Goal: Task Accomplishment & Management: Use online tool/utility

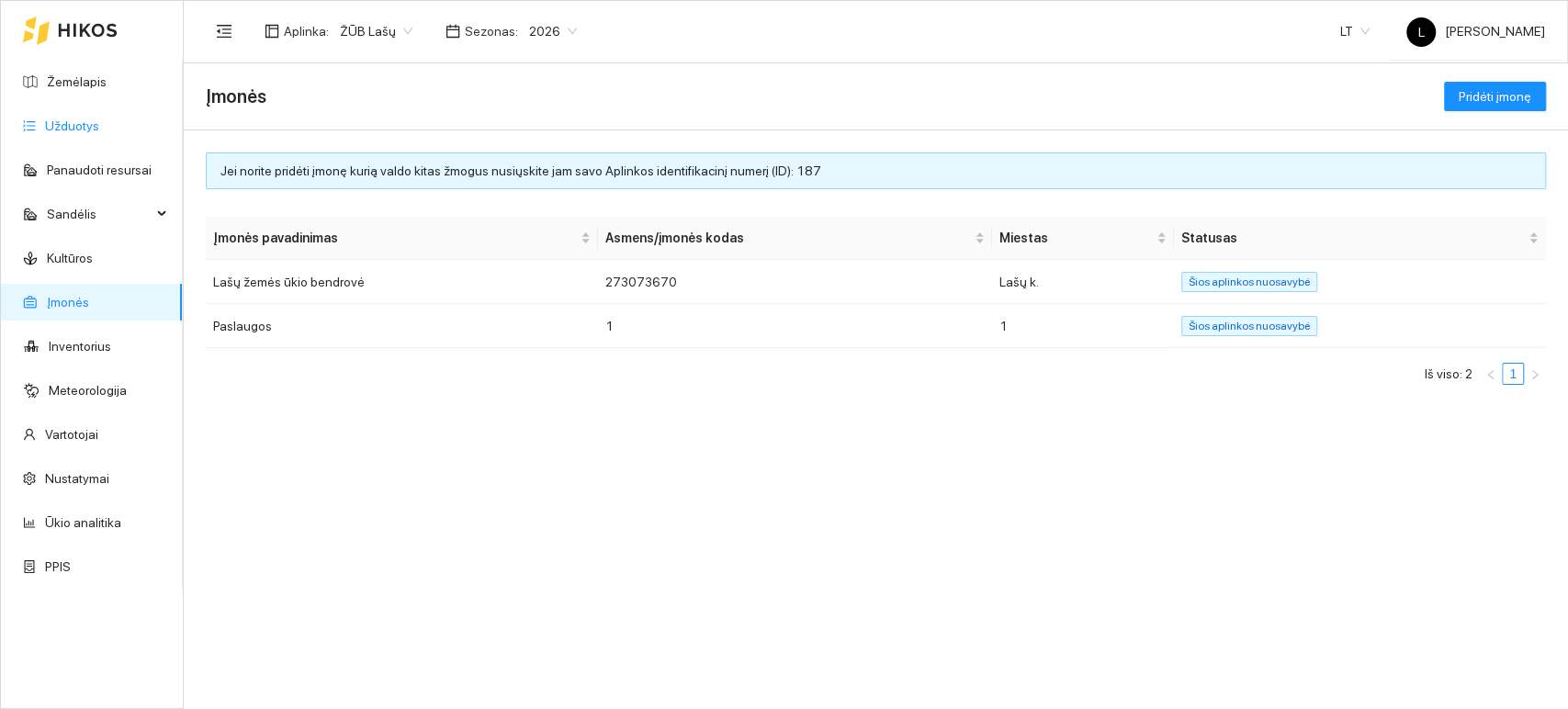
drag, startPoint x: 51, startPoint y: 119, endPoint x: 72, endPoint y: 116, distance: 21.2
click at [51, 119] on link "Užduotys" at bounding box center [72, 125] width 54 height 14
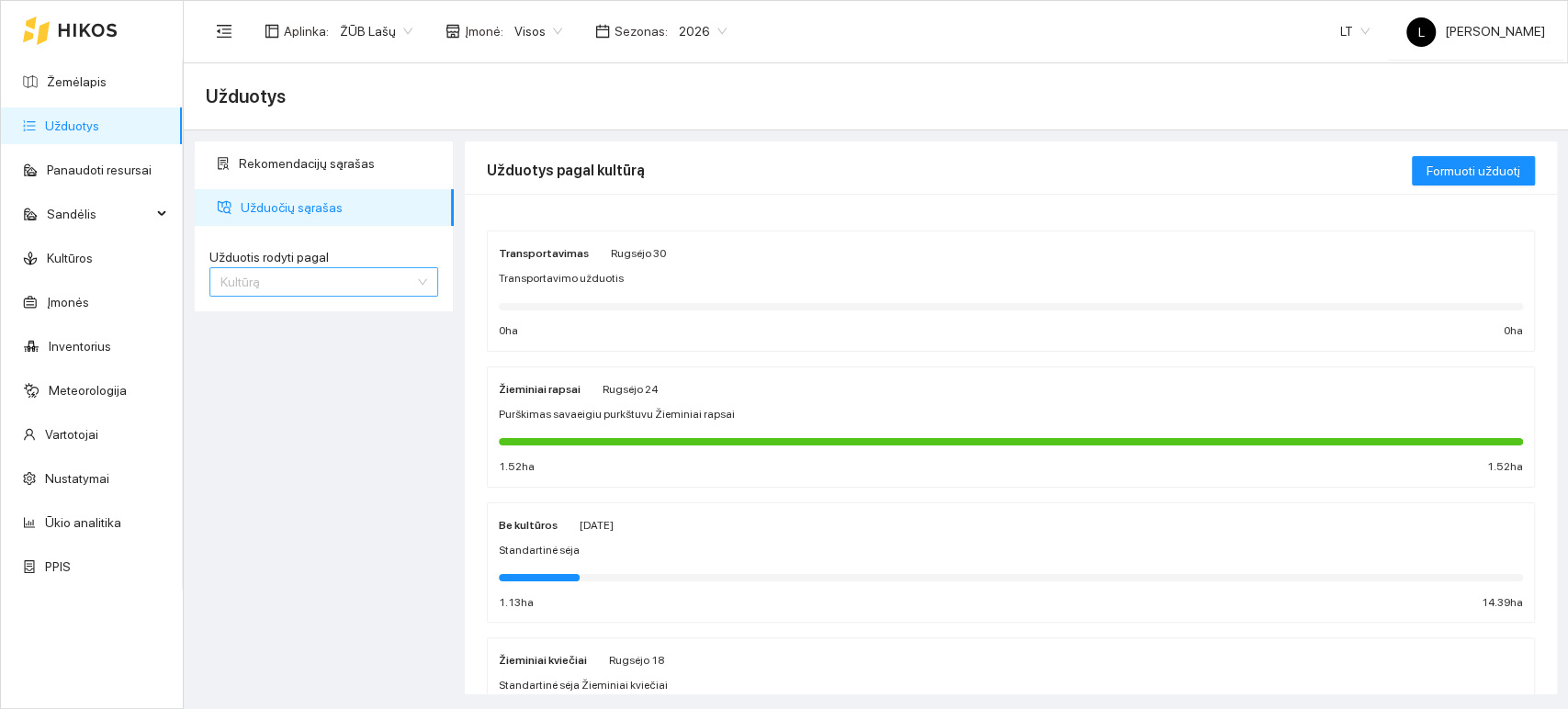
click at [407, 281] on span "Kultūrą" at bounding box center [324, 282] width 206 height 28
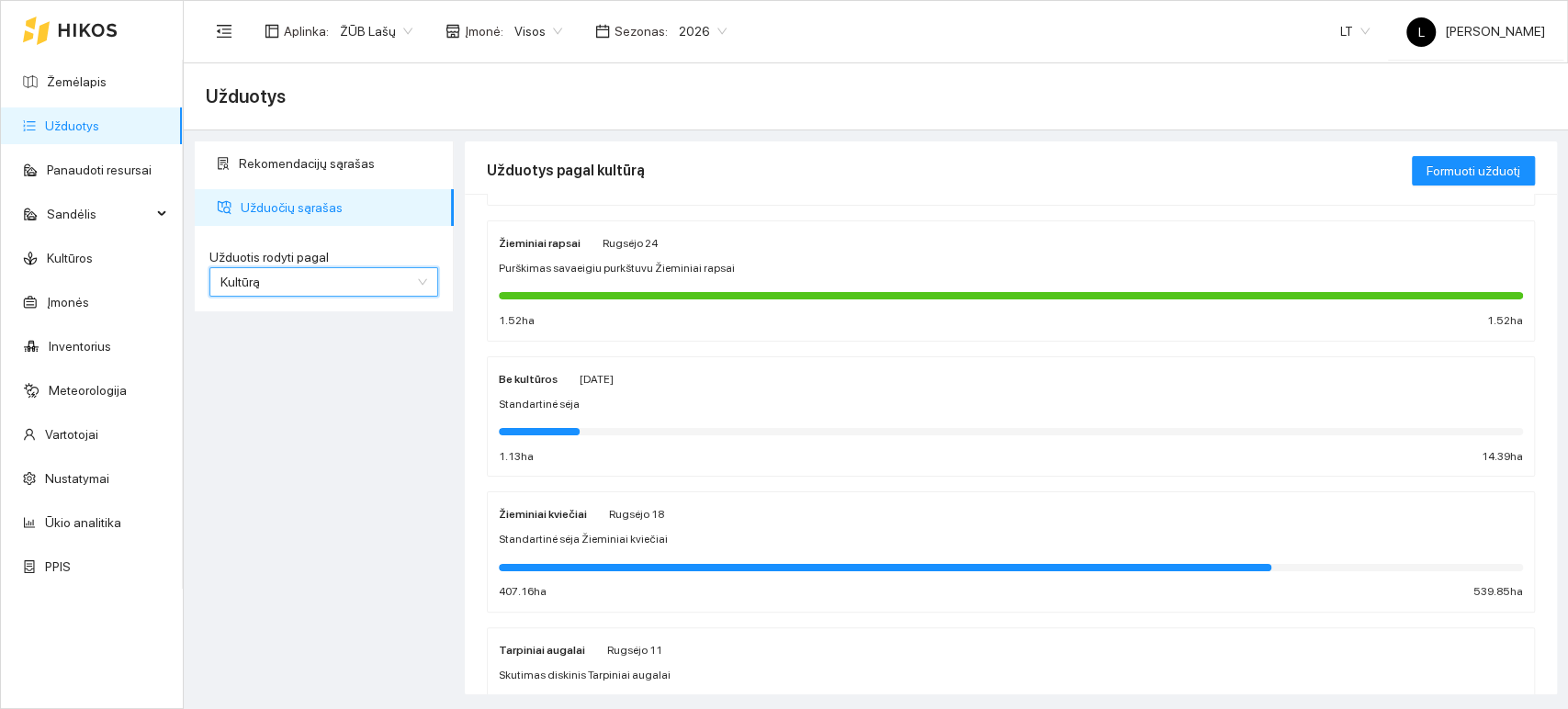
scroll to position [44, 0]
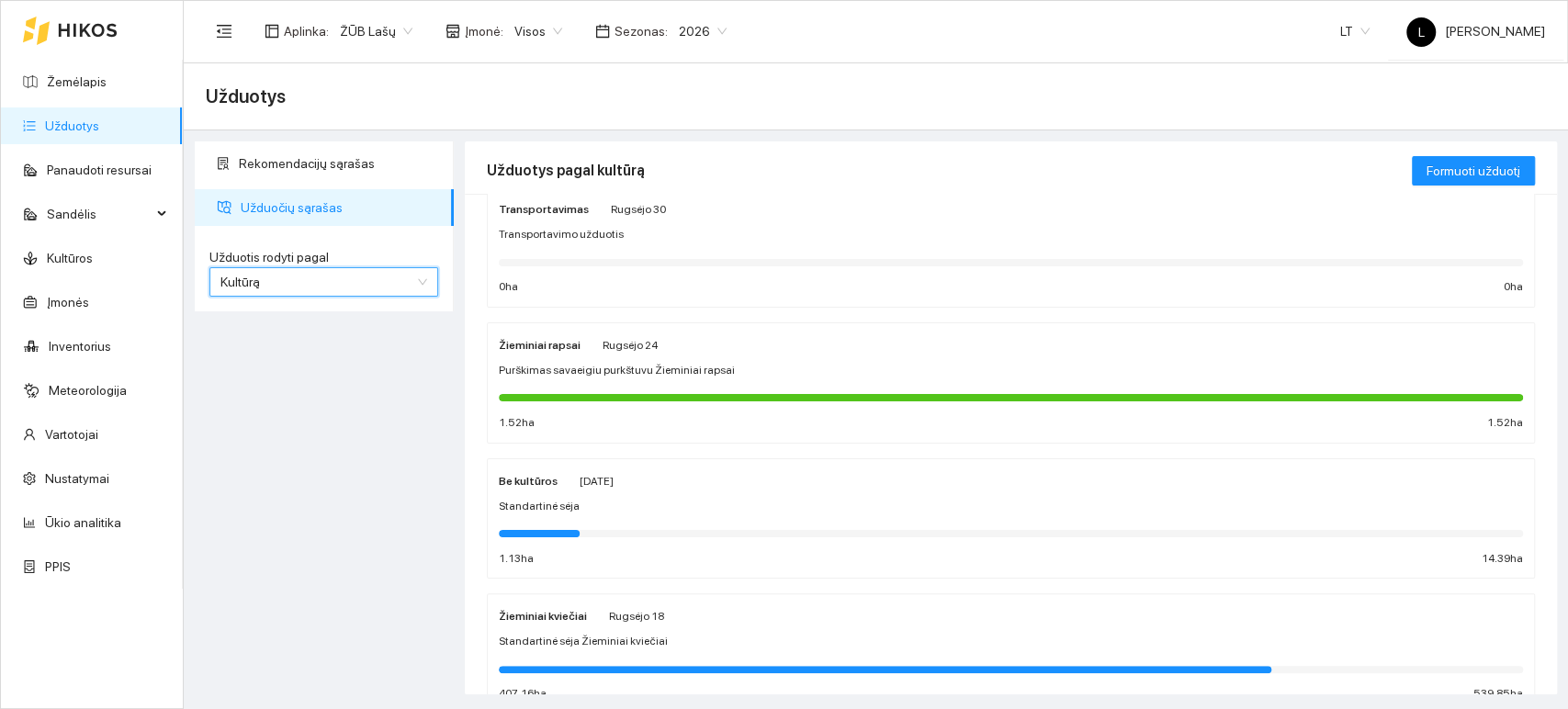
click at [679, 31] on span "2026" at bounding box center [703, 31] width 48 height 28
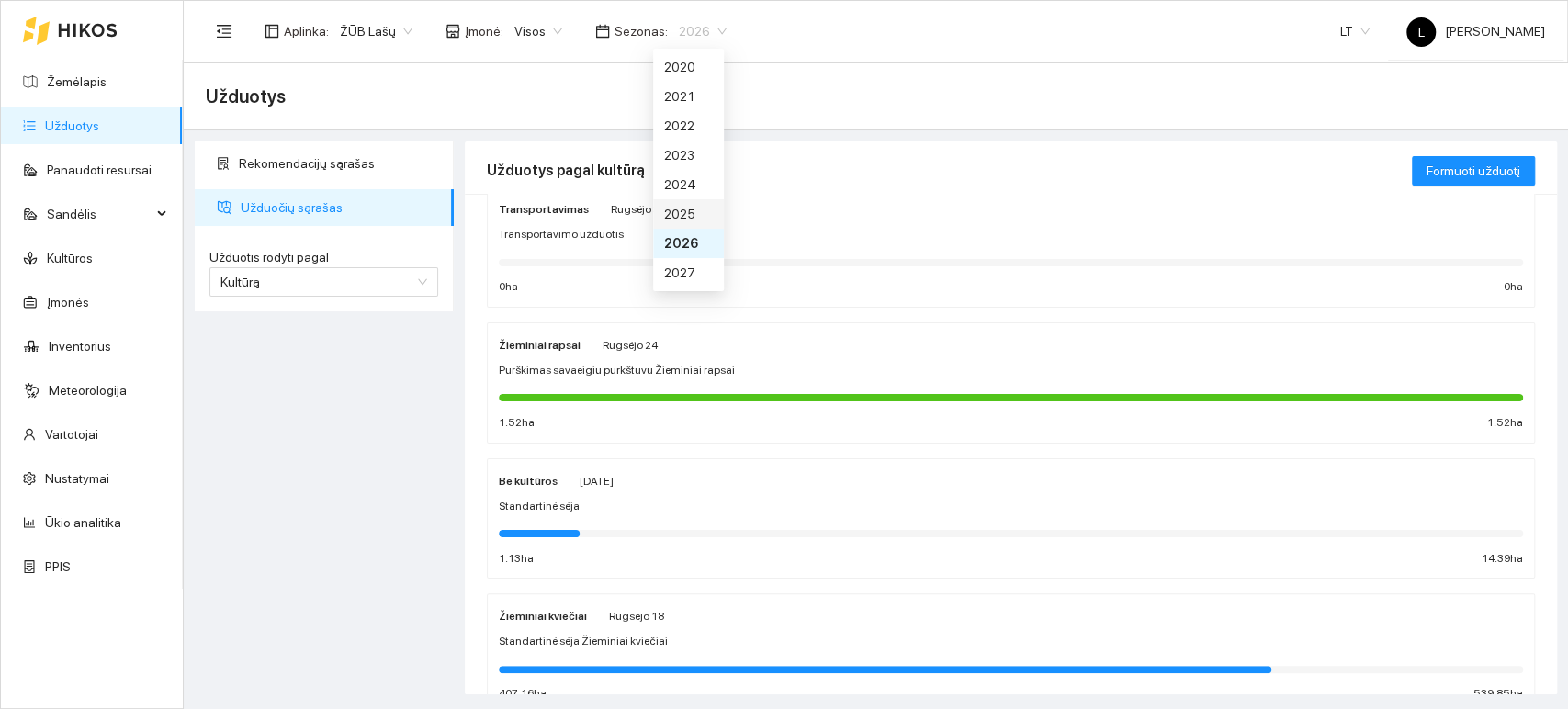
click at [690, 212] on div "2025" at bounding box center [688, 213] width 48 height 20
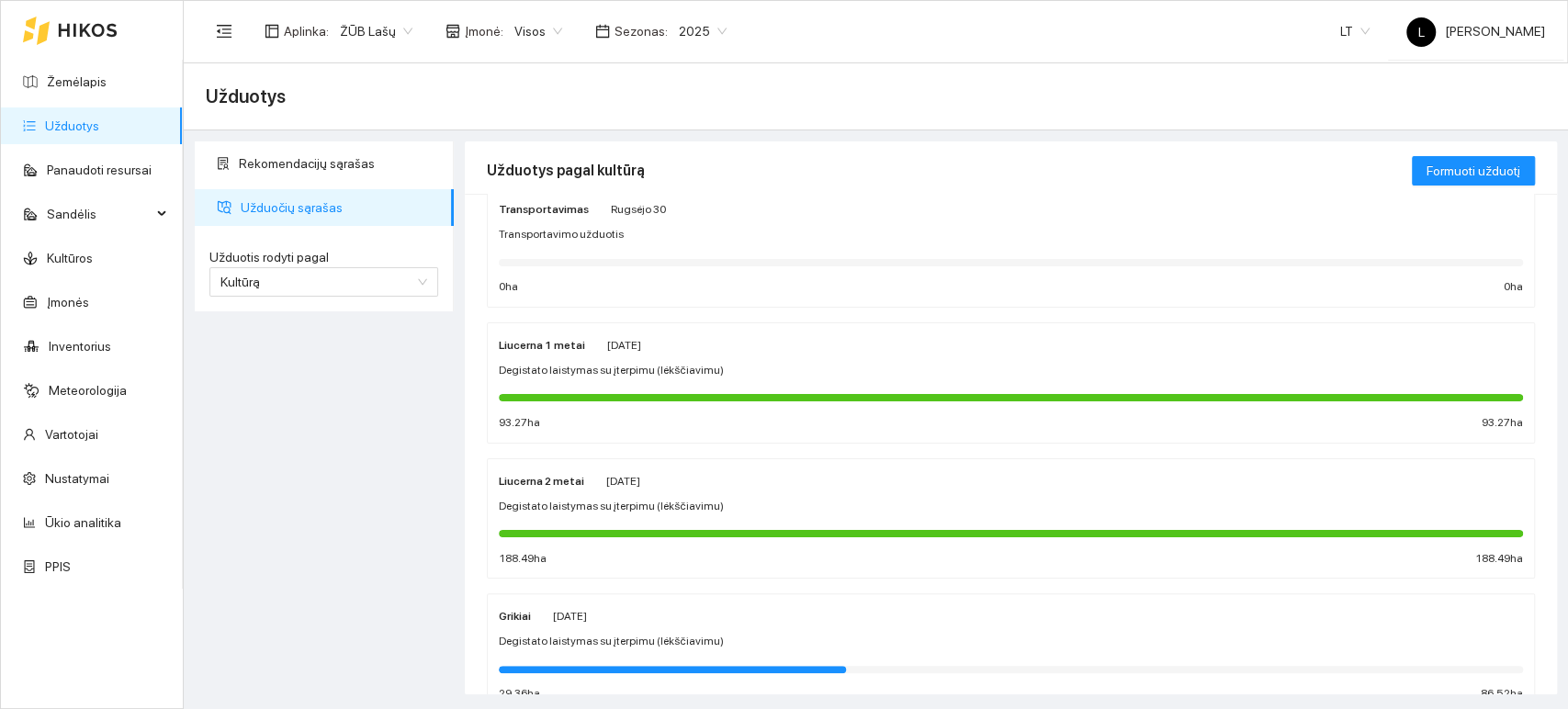
click at [544, 366] on span "Degistato laistymas su įterpimu (lėkščiavimu)" at bounding box center [610, 370] width 225 height 17
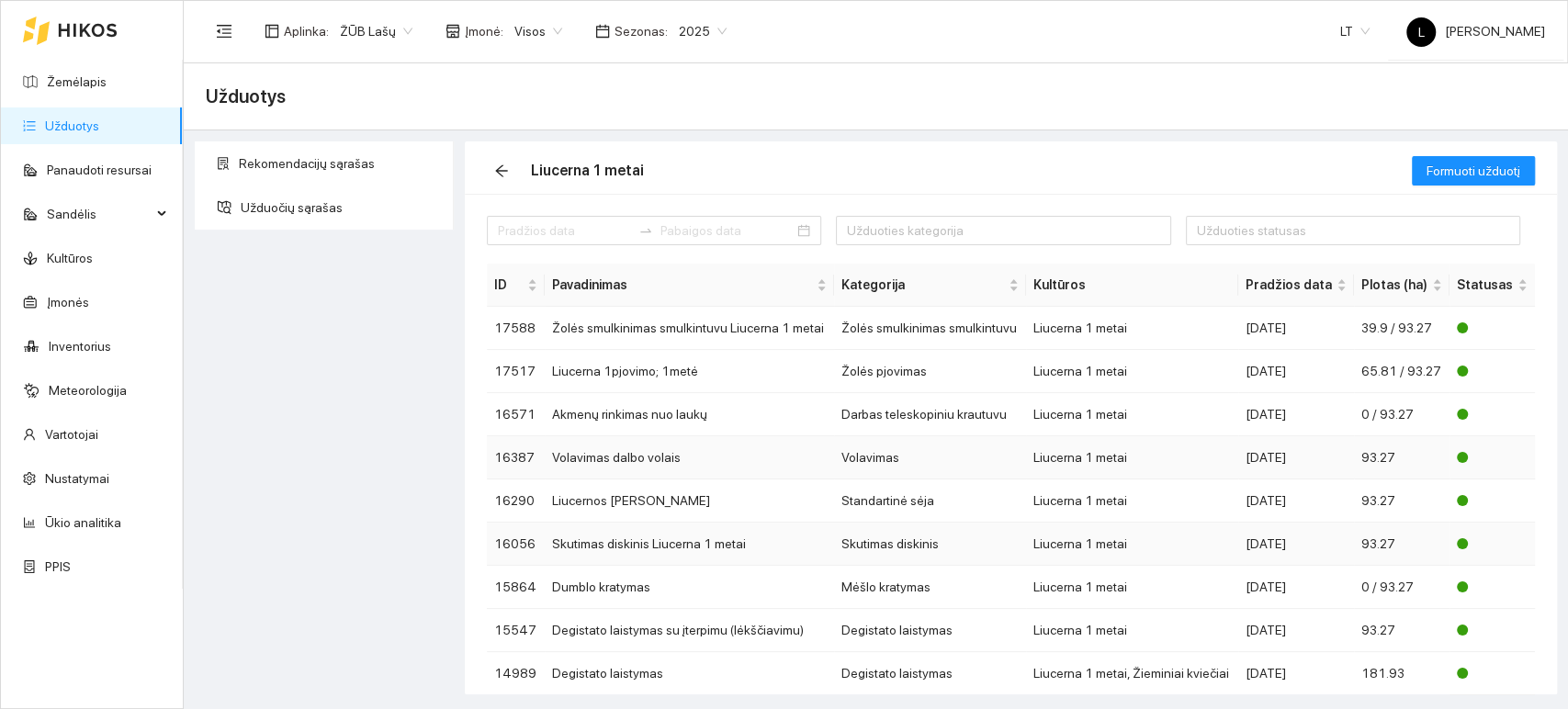
scroll to position [73, 0]
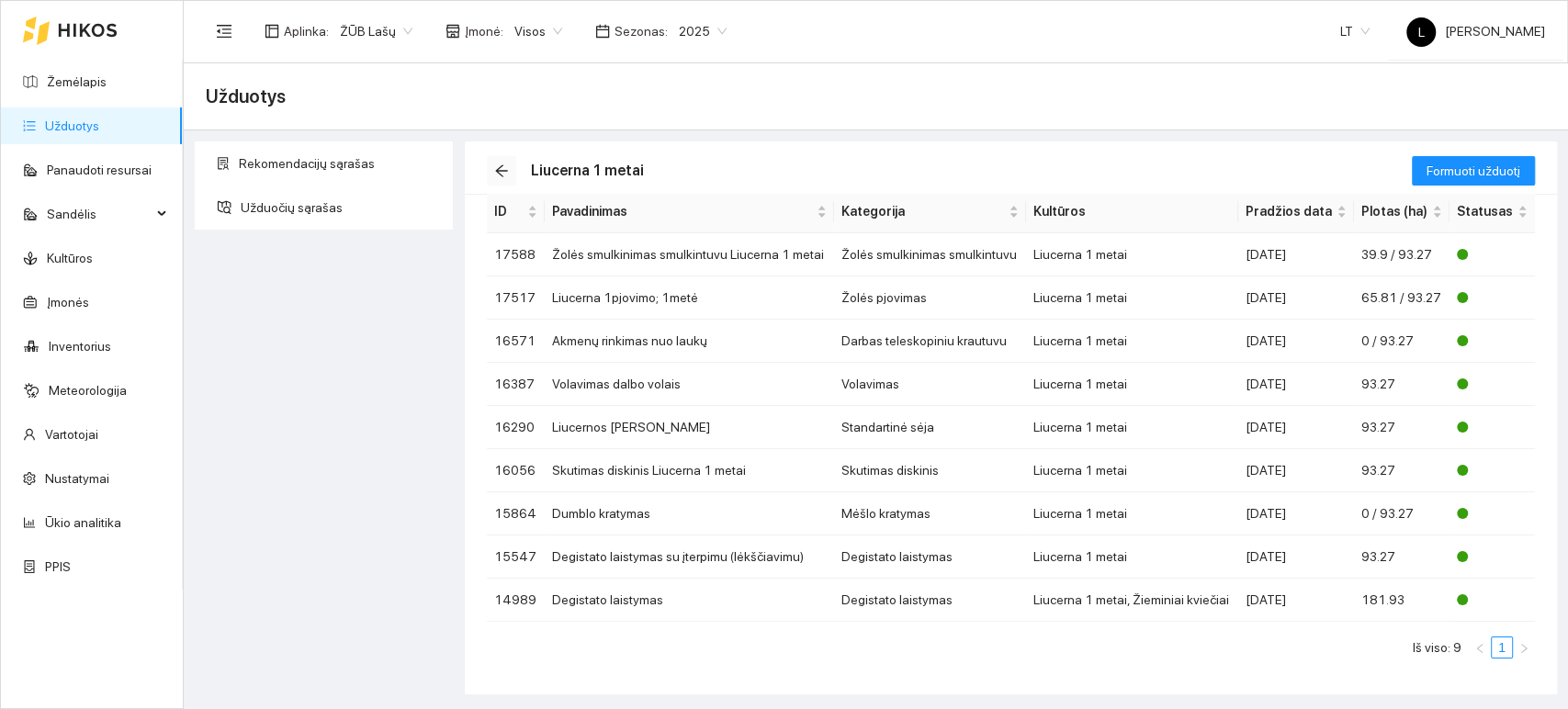
click at [502, 175] on icon "arrow-left" at bounding box center [500, 171] width 14 height 14
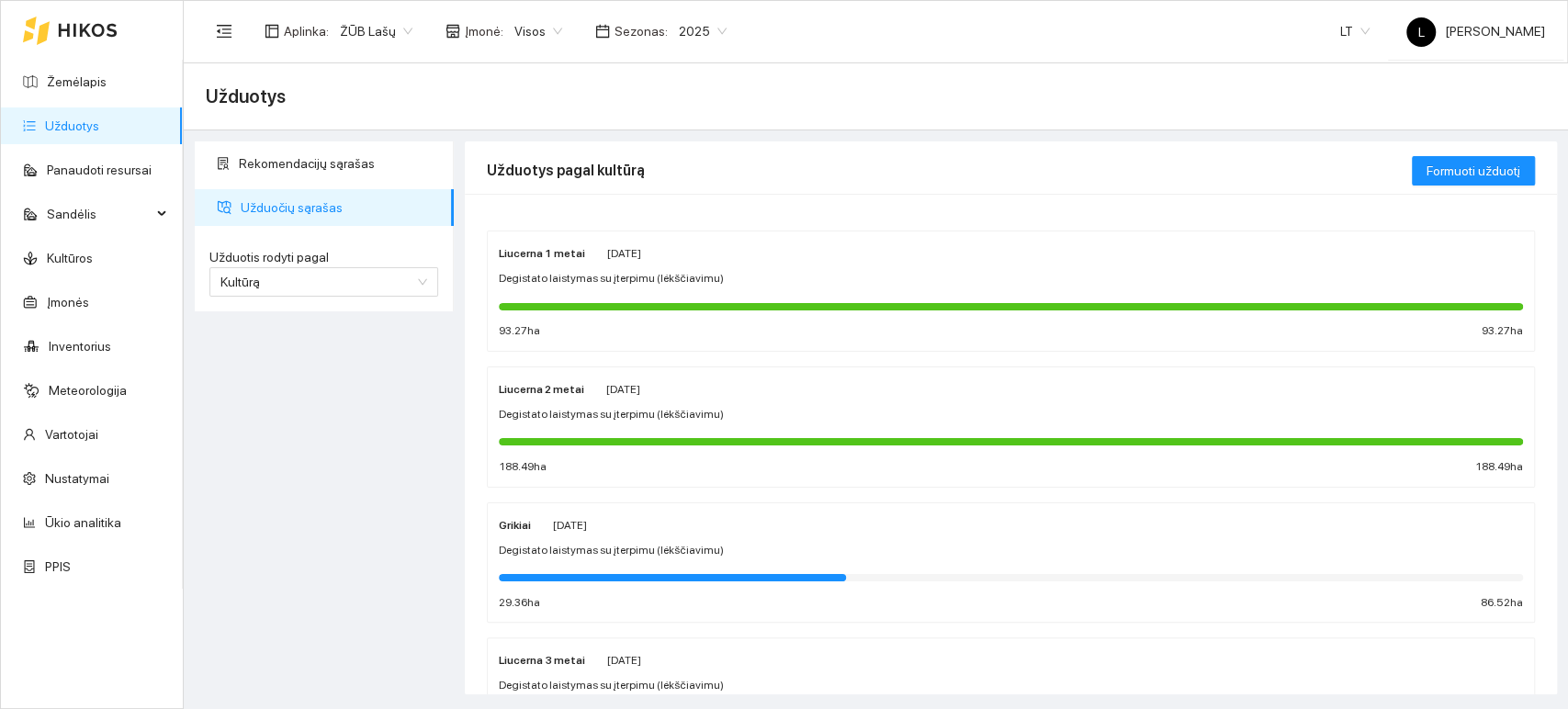
click at [607, 397] on div "Liucerna 2 metai [DATE] Degistato laistymas su įterpimu (lėkščiavimu) 188.49 ha…" at bounding box center [1011, 426] width 1024 height 97
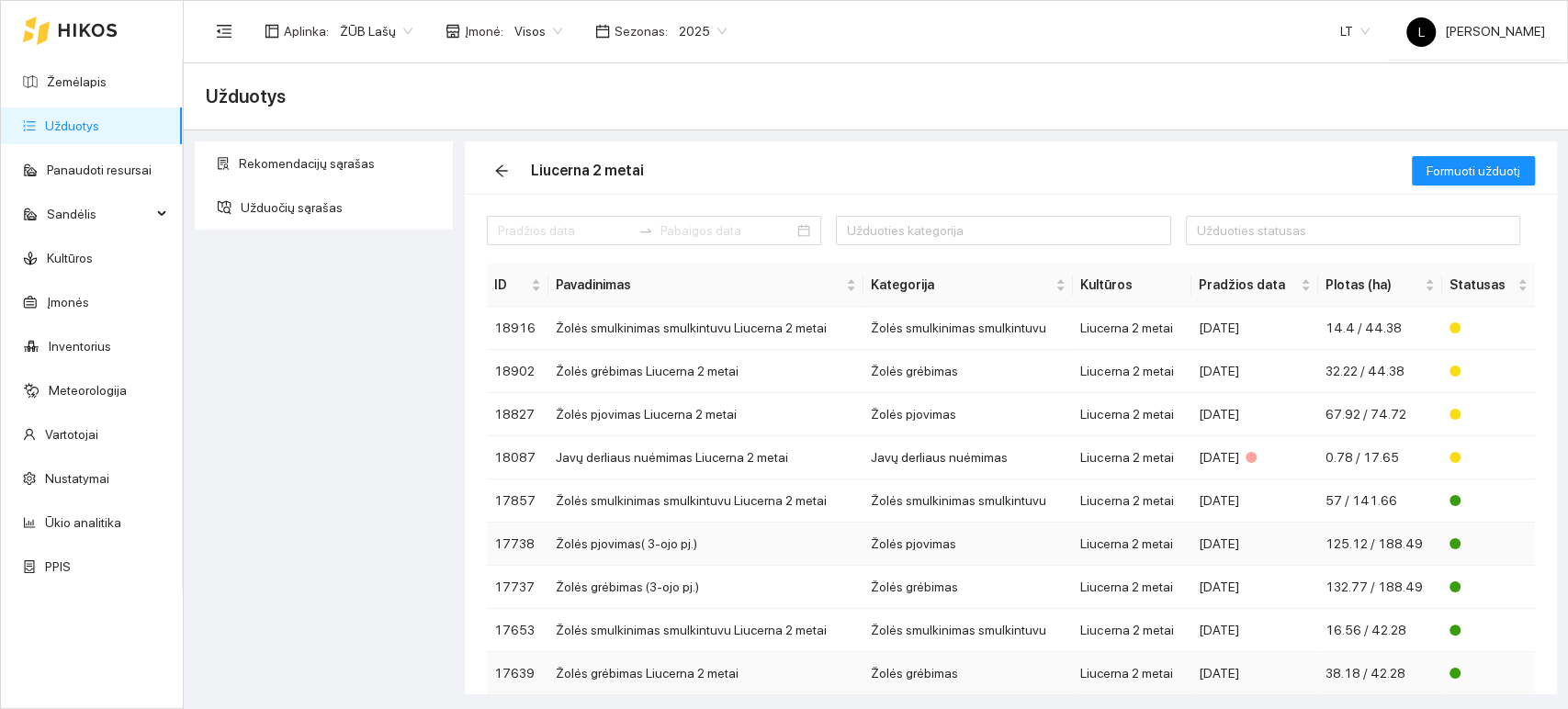
scroll to position [116, 0]
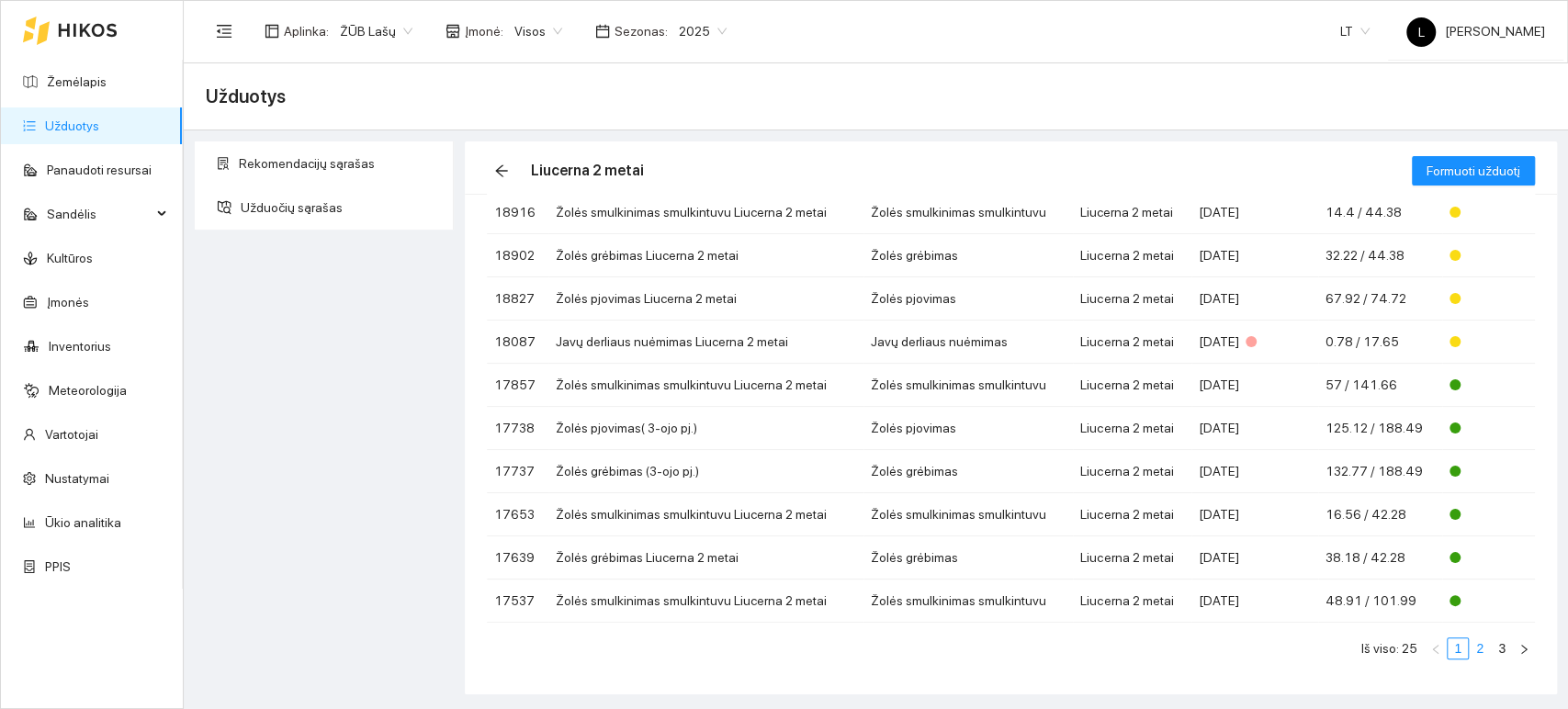
click at [1470, 649] on link "2" at bounding box center [1479, 648] width 20 height 20
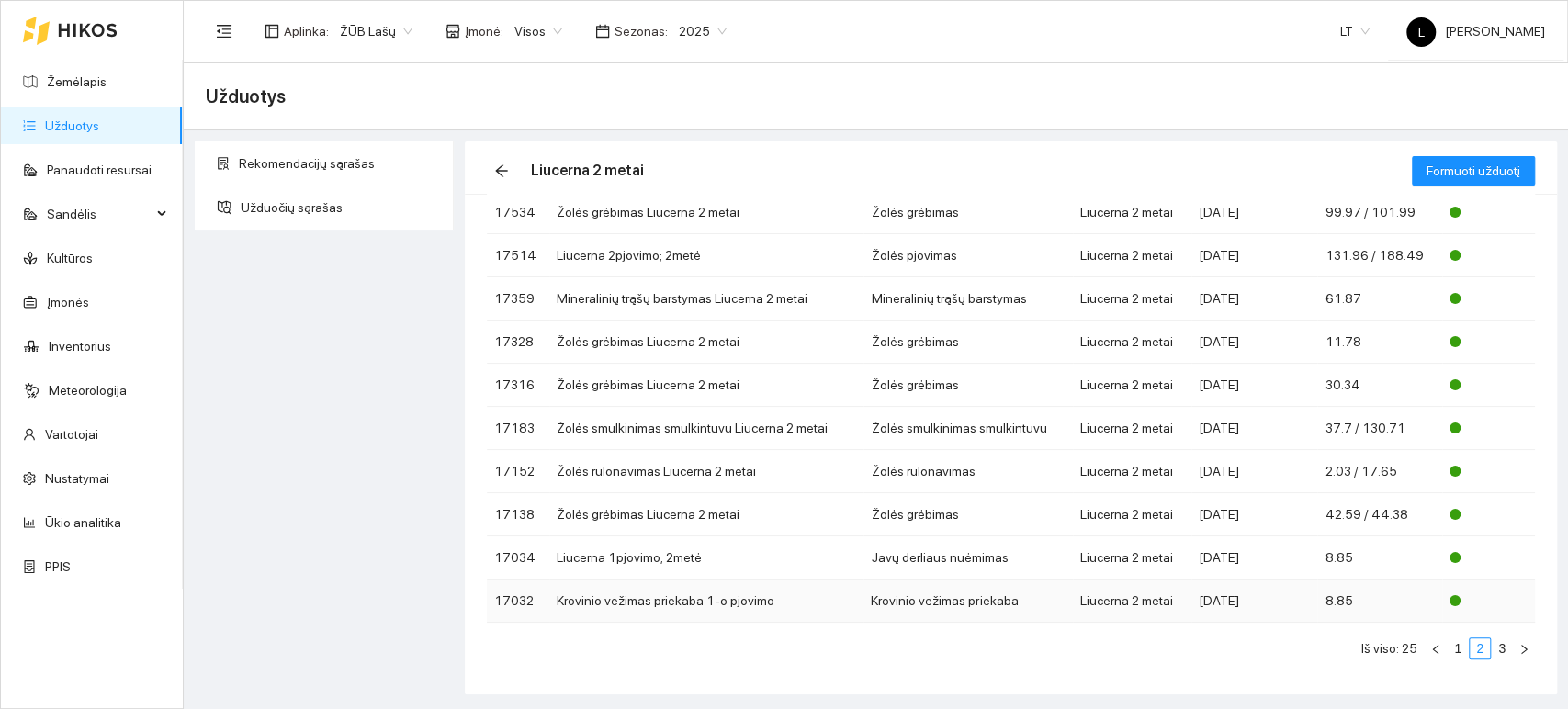
scroll to position [14, 0]
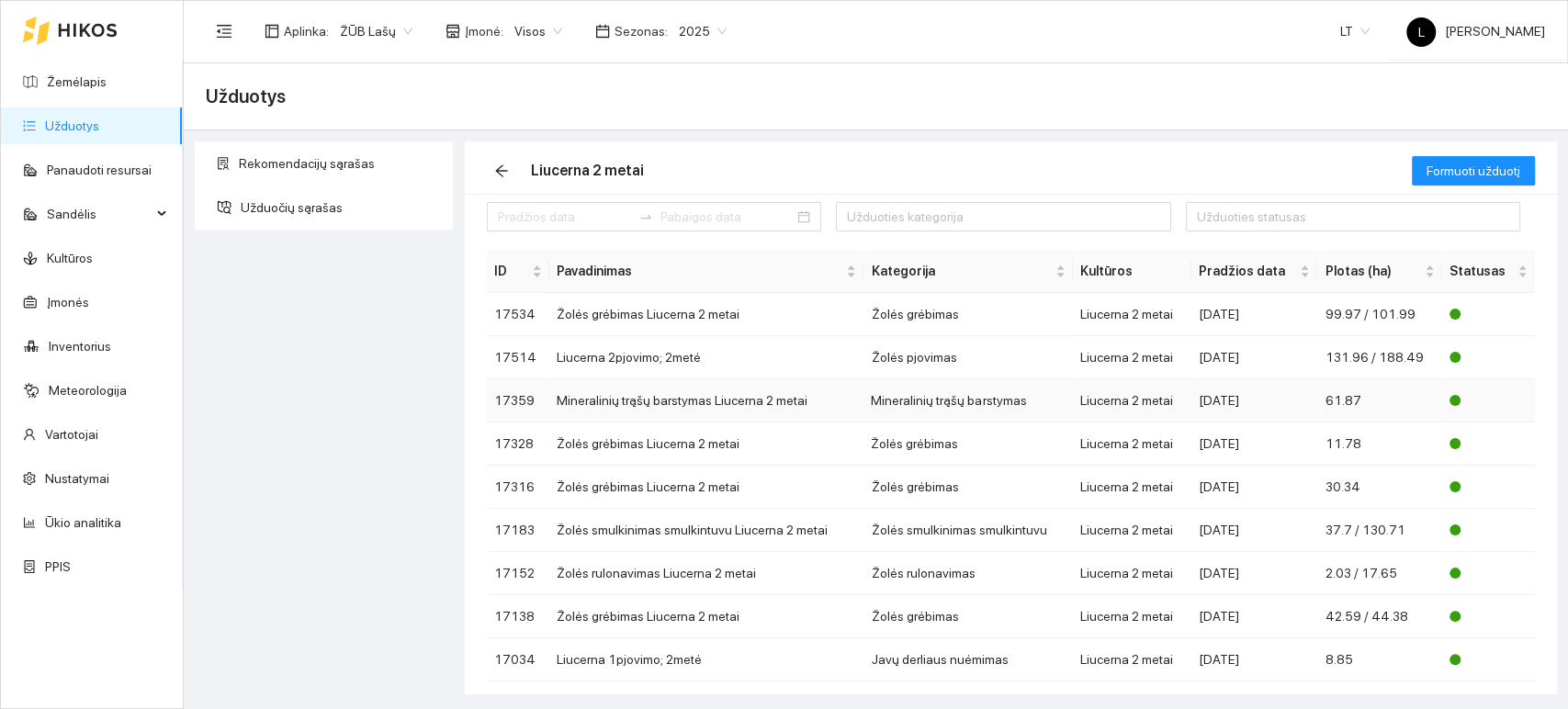
click at [975, 399] on td "Mineralinių trąšų barstymas" at bounding box center [967, 400] width 209 height 43
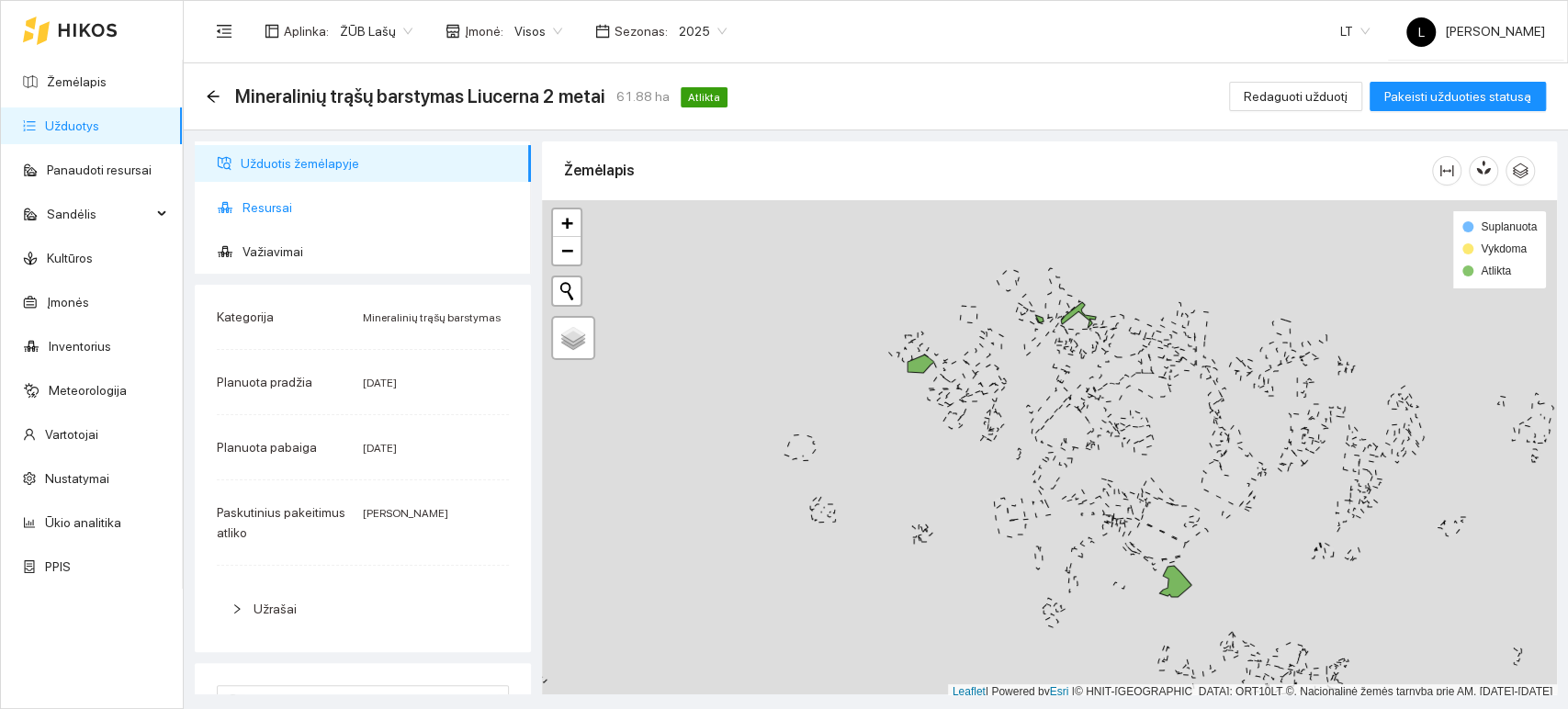
click at [279, 203] on span "Resursai" at bounding box center [379, 207] width 274 height 37
